Goal: Task Accomplishment & Management: Use online tool/utility

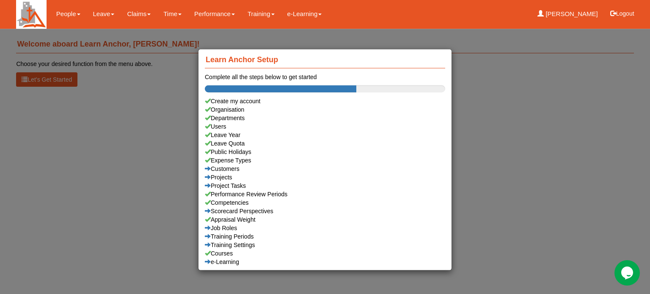
click at [94, 13] on div "Learn Anchor Setup Complete all the steps below to get started Create my accoun…" at bounding box center [325, 147] width 650 height 294
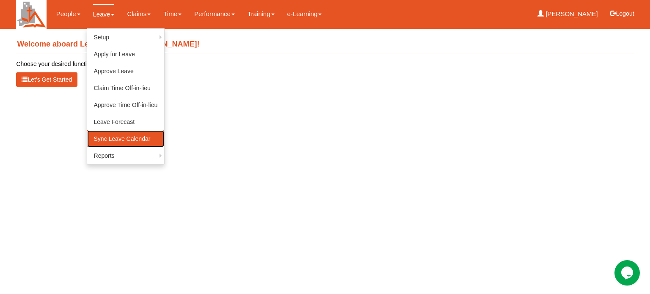
click at [105, 141] on link "Sync Leave Calendar" at bounding box center [125, 138] width 77 height 17
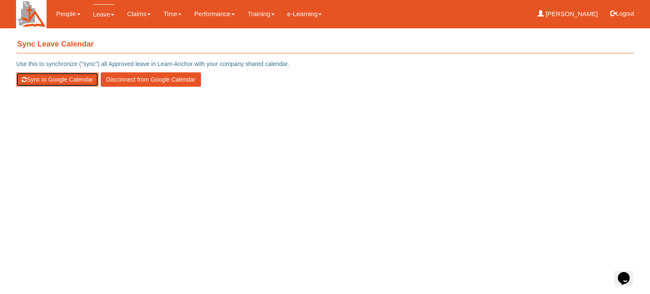
click at [46, 79] on button "Sync to Google Calendar" at bounding box center [57, 79] width 82 height 14
click at [61, 77] on button "Sync to Google Calendar" at bounding box center [57, 79] width 82 height 14
click at [61, 78] on button "Sync to Google Calendar" at bounding box center [57, 79] width 82 height 14
